Goal: Task Accomplishment & Management: Use online tool/utility

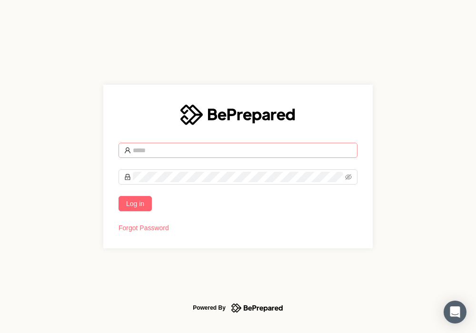
click at [142, 156] on span at bounding box center [238, 150] width 239 height 15
click at [143, 153] on input "text" at bounding box center [242, 150] width 219 height 10
type input "**********"
click at [119, 196] on button "Log in" at bounding box center [135, 203] width 33 height 15
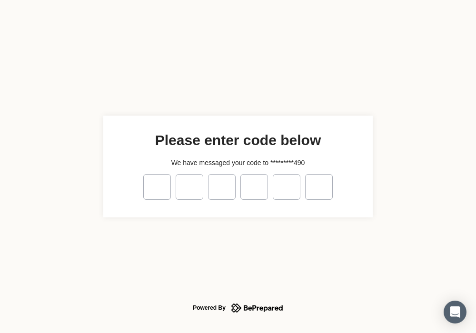
type input "*"
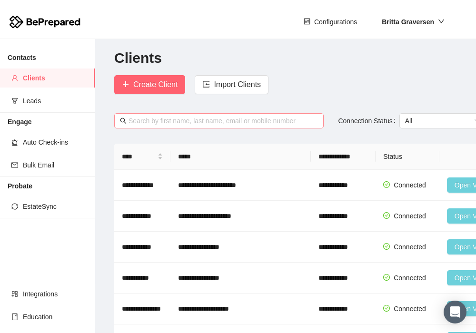
click at [157, 117] on input "text" at bounding box center [224, 121] width 190 height 10
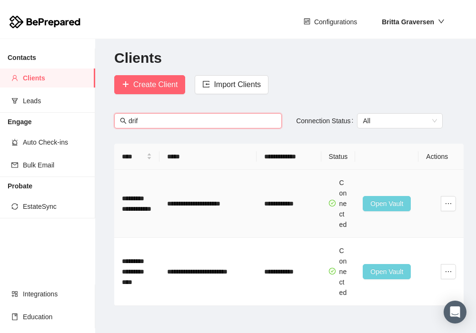
type input "drif"
click at [386, 199] on span "Open Vault" at bounding box center [386, 204] width 33 height 10
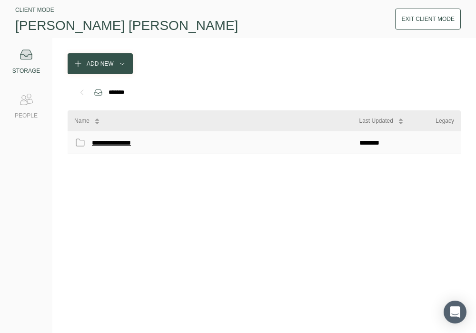
click at [110, 148] on div "**********" at bounding box center [119, 143] width 54 height 12
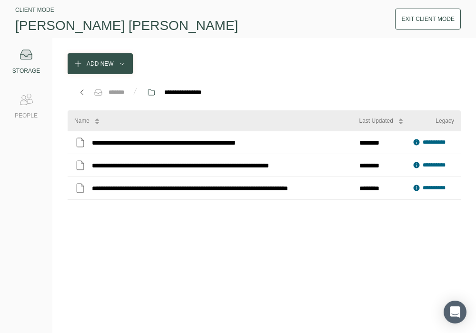
click at [78, 92] on icon at bounding box center [82, 93] width 10 height 10
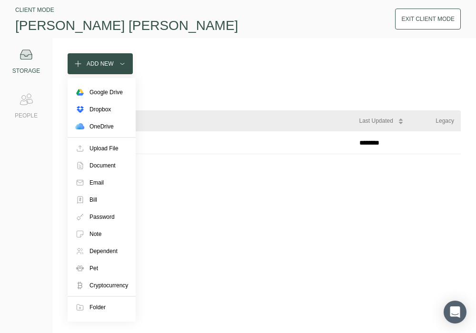
click at [85, 64] on button "Add New" at bounding box center [100, 63] width 65 height 21
click at [110, 146] on div "Upload File" at bounding box center [104, 149] width 29 height 10
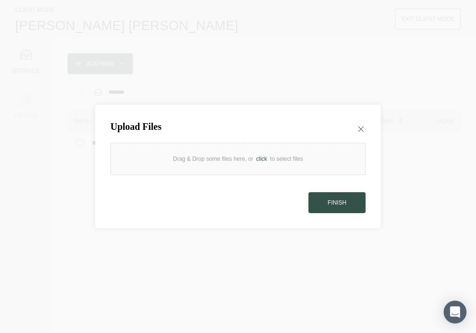
click at [261, 158] on div "click" at bounding box center [261, 159] width 17 height 10
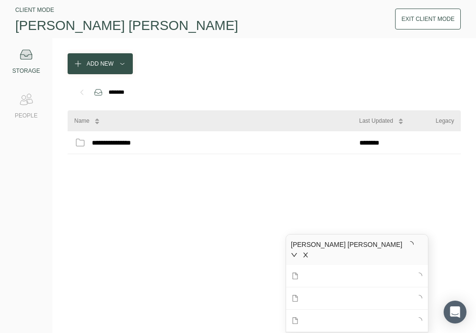
click at [204, 222] on div "**********" at bounding box center [264, 224] width 393 height 187
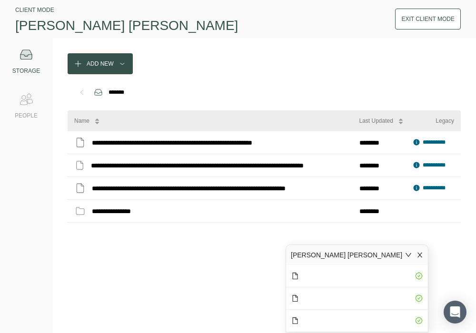
click at [400, 27] on button "Exit Client Mode" at bounding box center [428, 19] width 66 height 21
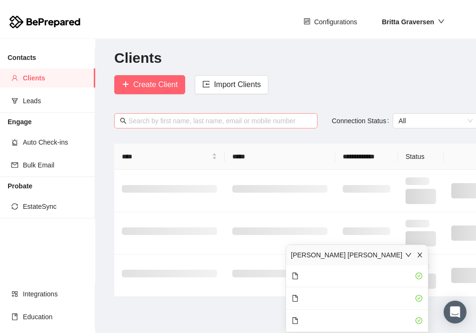
click at [166, 121] on input "text" at bounding box center [220, 121] width 183 height 10
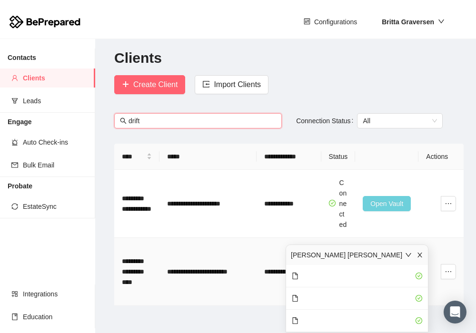
type input "drift"
click at [212, 275] on td "**********" at bounding box center [208, 272] width 97 height 68
click at [419, 253] on icon "close" at bounding box center [420, 255] width 7 height 7
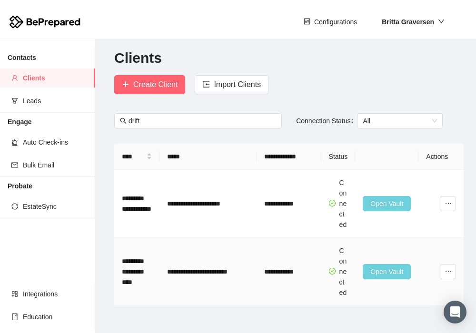
click at [395, 267] on span "Open Vault" at bounding box center [386, 272] width 33 height 10
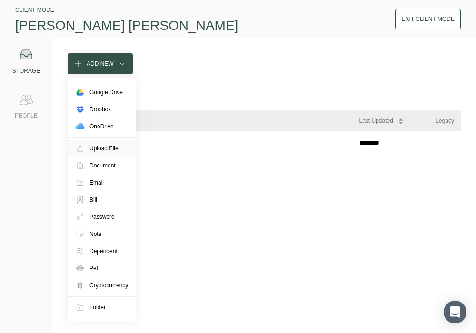
click at [94, 149] on div "Upload File" at bounding box center [104, 149] width 29 height 10
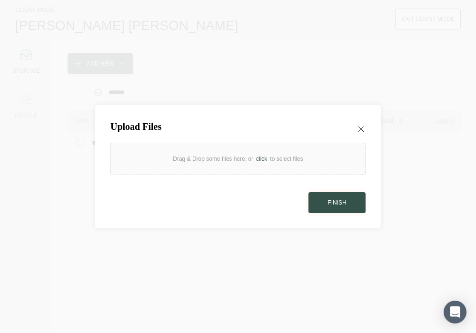
click at [263, 160] on div "click" at bounding box center [261, 159] width 17 height 10
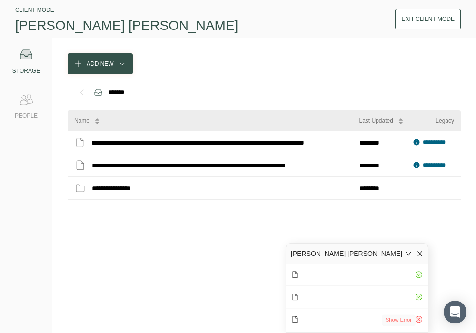
click at [408, 320] on span "Show Error" at bounding box center [399, 320] width 26 height 8
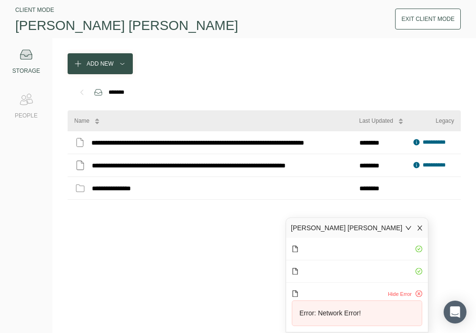
click at [418, 226] on icon "close" at bounding box center [420, 228] width 5 height 5
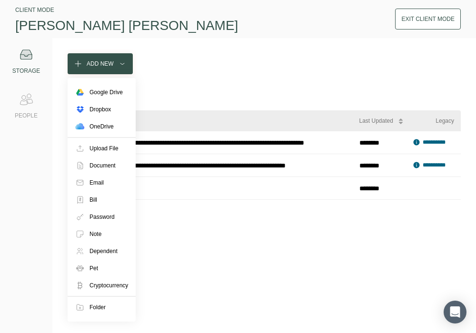
click at [101, 60] on div "Add New" at bounding box center [100, 64] width 27 height 10
click at [102, 144] on div "Upload File" at bounding box center [104, 149] width 29 height 10
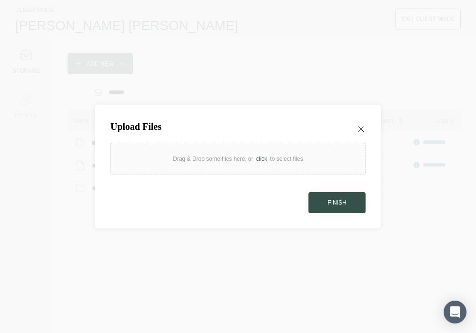
click at [257, 153] on div "Drag & Drop some files here, or click to select files" at bounding box center [237, 159] width 255 height 32
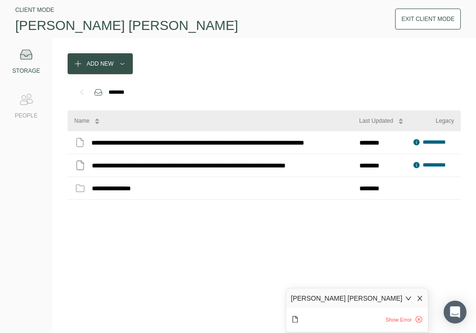
click at [418, 296] on icon "close" at bounding box center [420, 298] width 7 height 7
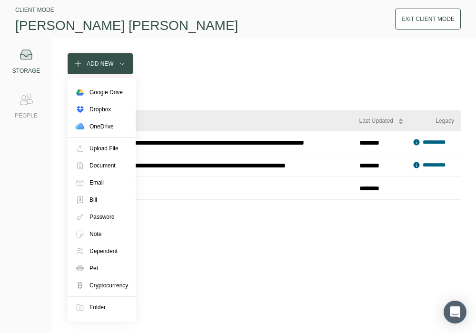
click at [97, 62] on div "Add New" at bounding box center [100, 64] width 27 height 10
click at [99, 145] on div "Upload File" at bounding box center [104, 149] width 29 height 10
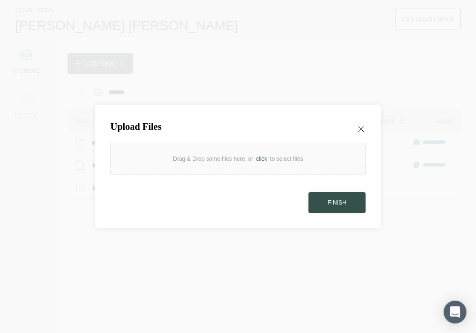
click at [253, 154] on div "Drag & Drop some files here, or click to select files" at bounding box center [237, 159] width 255 height 32
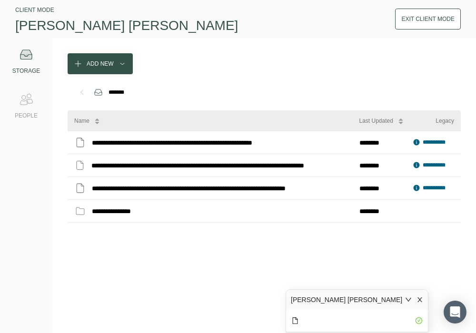
click at [425, 23] on div "Exit Client Mode" at bounding box center [427, 19] width 53 height 10
